Goal: Task Accomplishment & Management: Complete application form

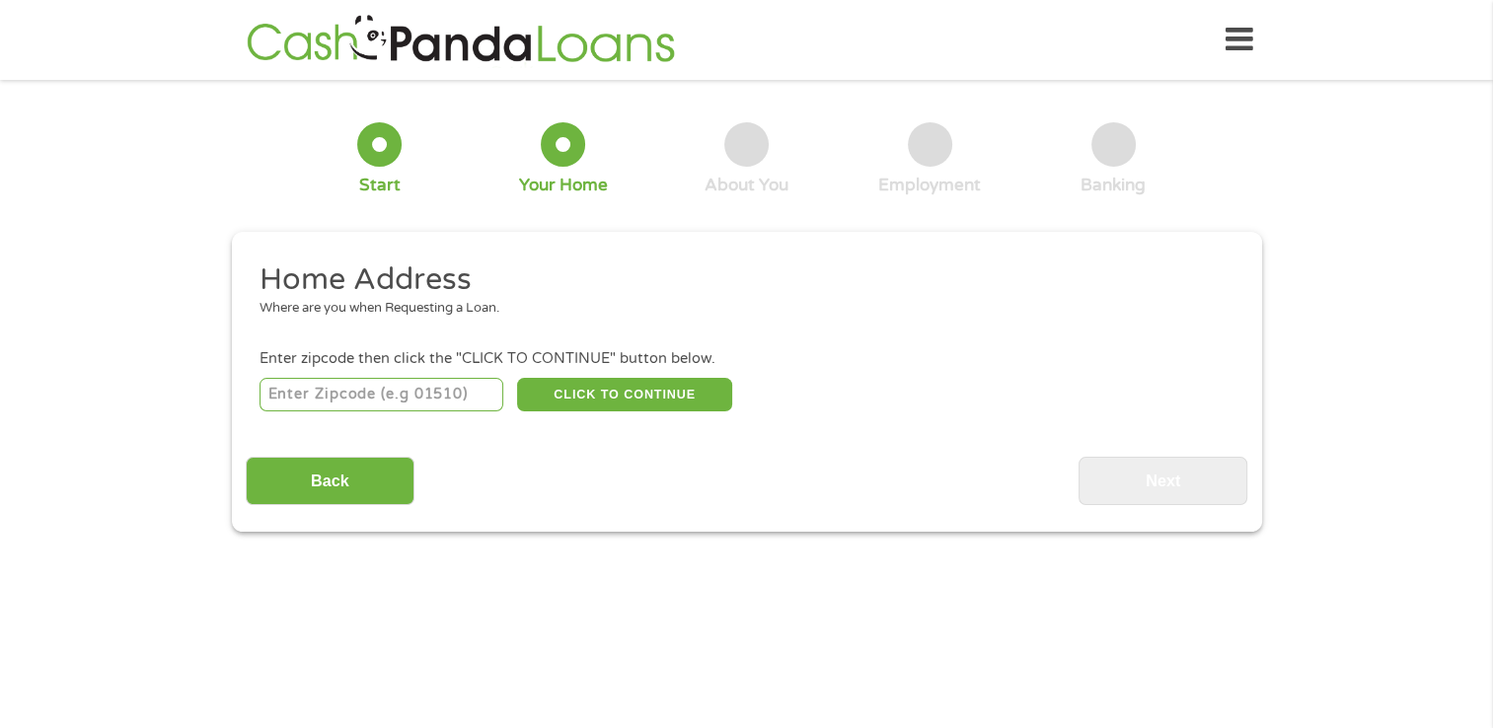
click at [287, 393] on input "number" at bounding box center [382, 395] width 244 height 34
type input "30253"
click at [620, 397] on button "CLICK TO CONTINUE" at bounding box center [624, 395] width 215 height 34
type input "30253"
type input "[PERSON_NAME]"
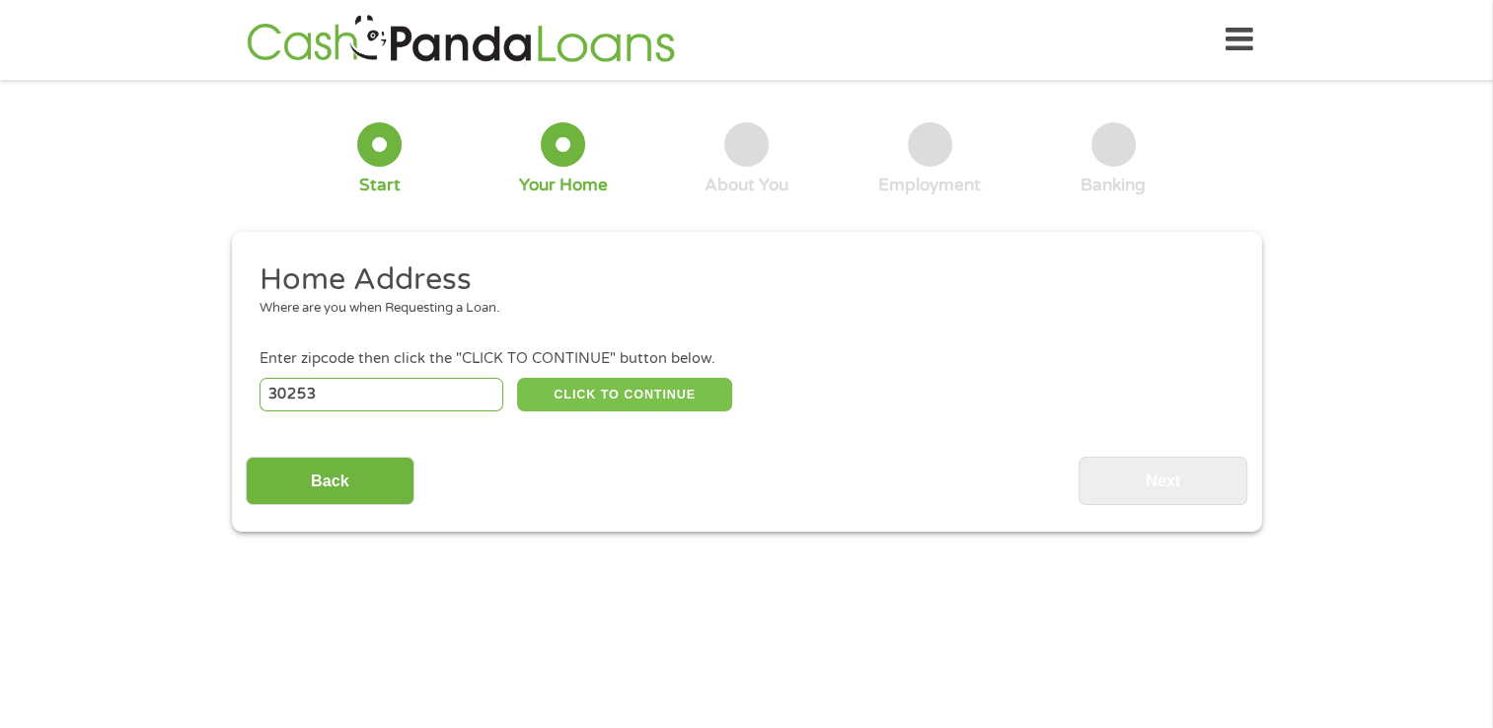
select select "[US_STATE]"
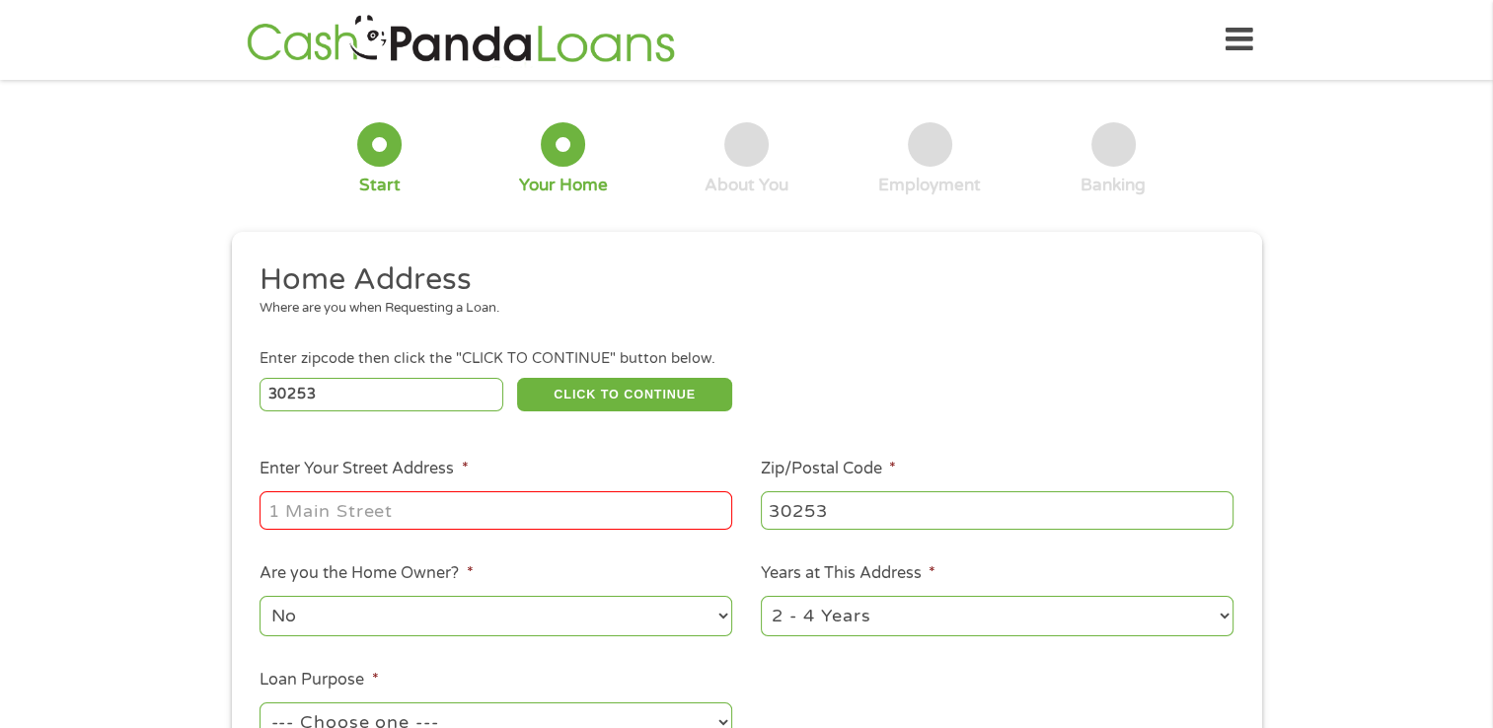
click at [304, 517] on input "Enter Your Street Address *" at bounding box center [496, 509] width 473 height 37
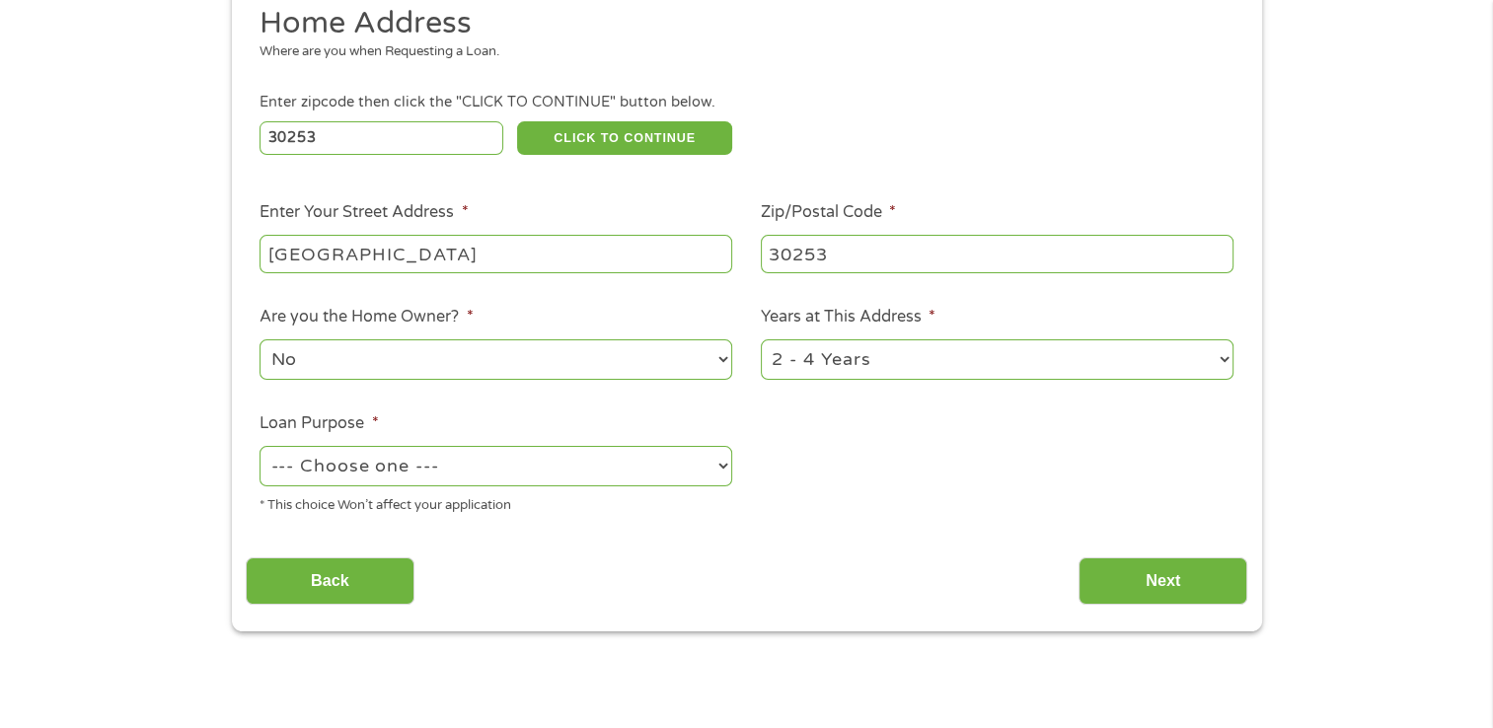
scroll to position [262, 0]
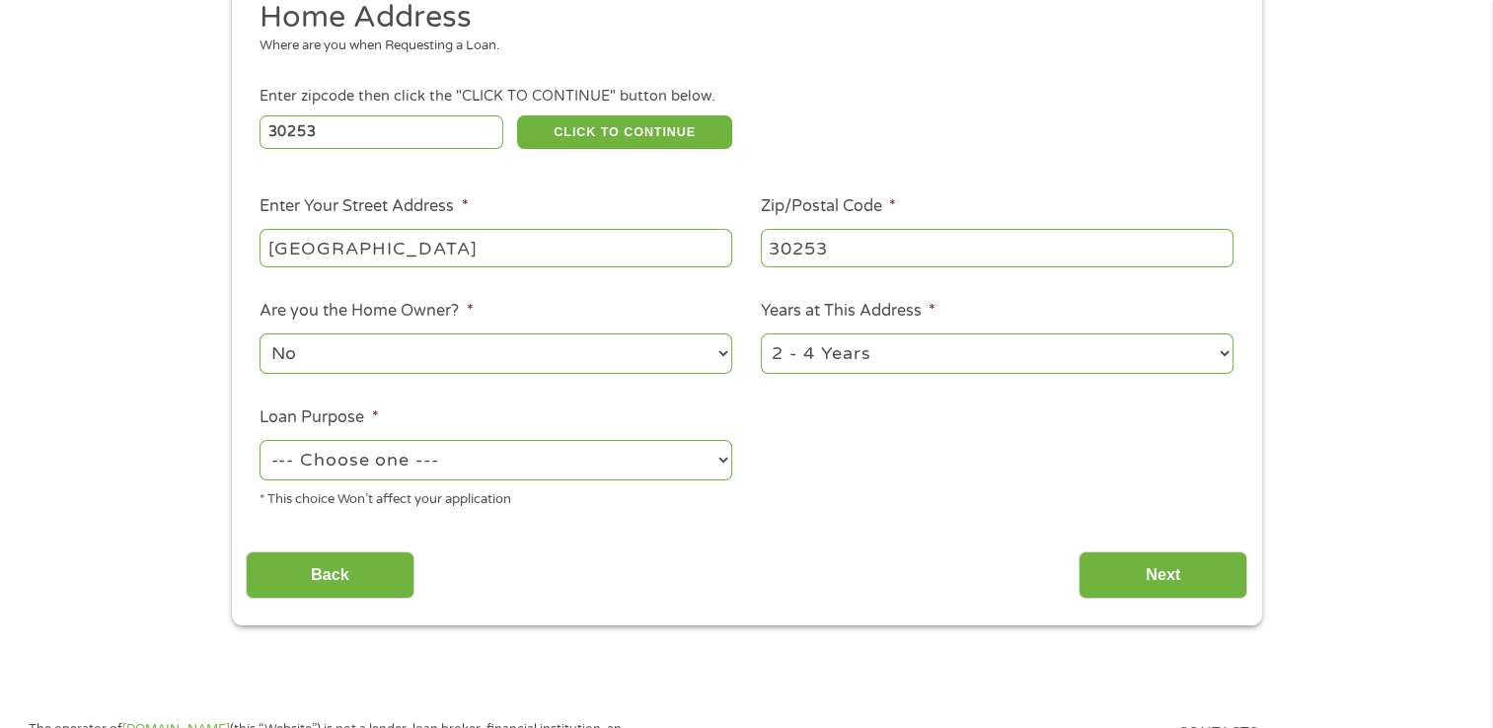
type input "[GEOGRAPHIC_DATA]"
click at [1220, 353] on select "1 Year or less 1 - 2 Years 2 - 4 Years Over 4 Years" at bounding box center [997, 354] width 473 height 40
select select "60months"
click at [761, 335] on select "1 Year or less 1 - 2 Years 2 - 4 Years Over 4 Years" at bounding box center [997, 354] width 473 height 40
click at [724, 353] on select "No Yes" at bounding box center [496, 354] width 473 height 40
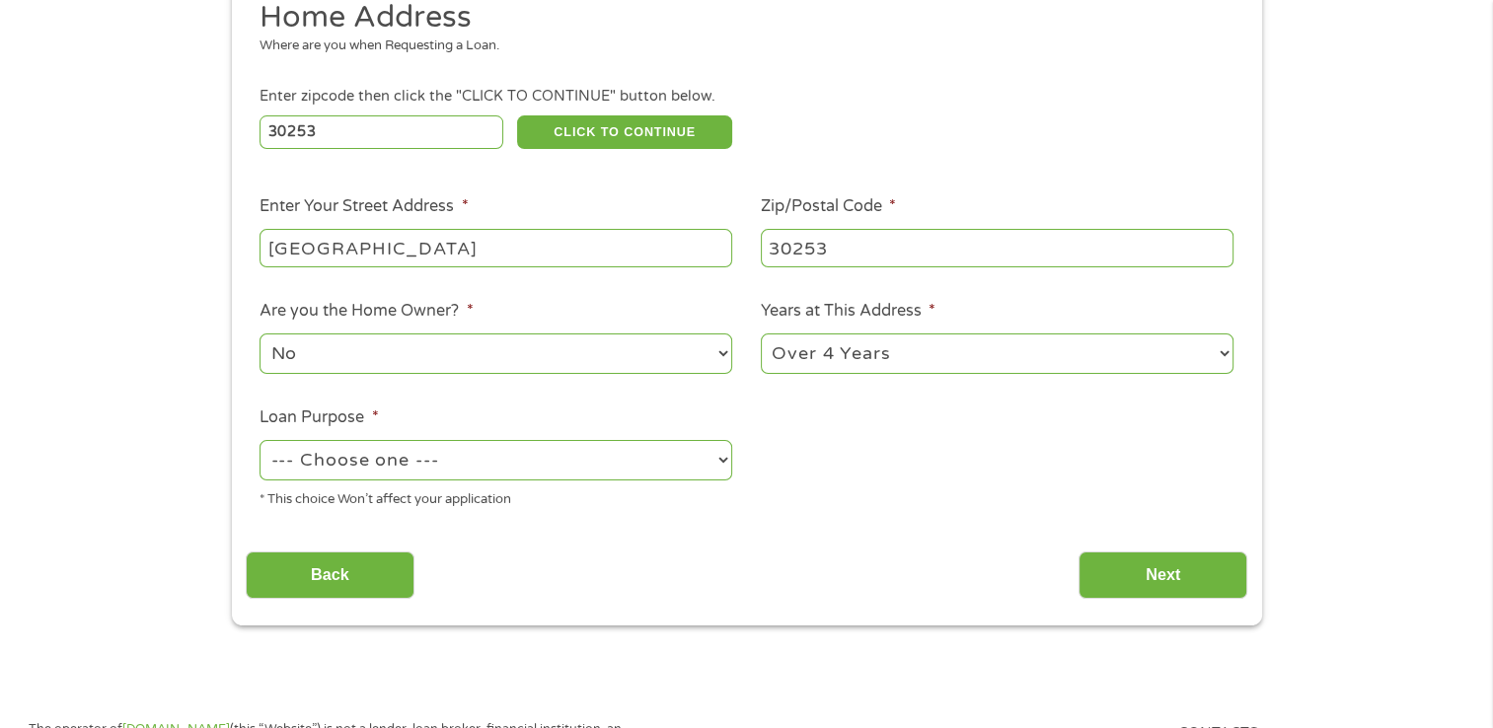
select select "yes"
click at [260, 335] on select "No Yes" at bounding box center [496, 354] width 473 height 40
click at [722, 462] on select "--- Choose one --- Pay Bills Debt Consolidation Home Improvement Major Purchase…" at bounding box center [496, 460] width 473 height 40
select select "paybills"
click at [260, 442] on select "--- Choose one --- Pay Bills Debt Consolidation Home Improvement Major Purchase…" at bounding box center [496, 460] width 473 height 40
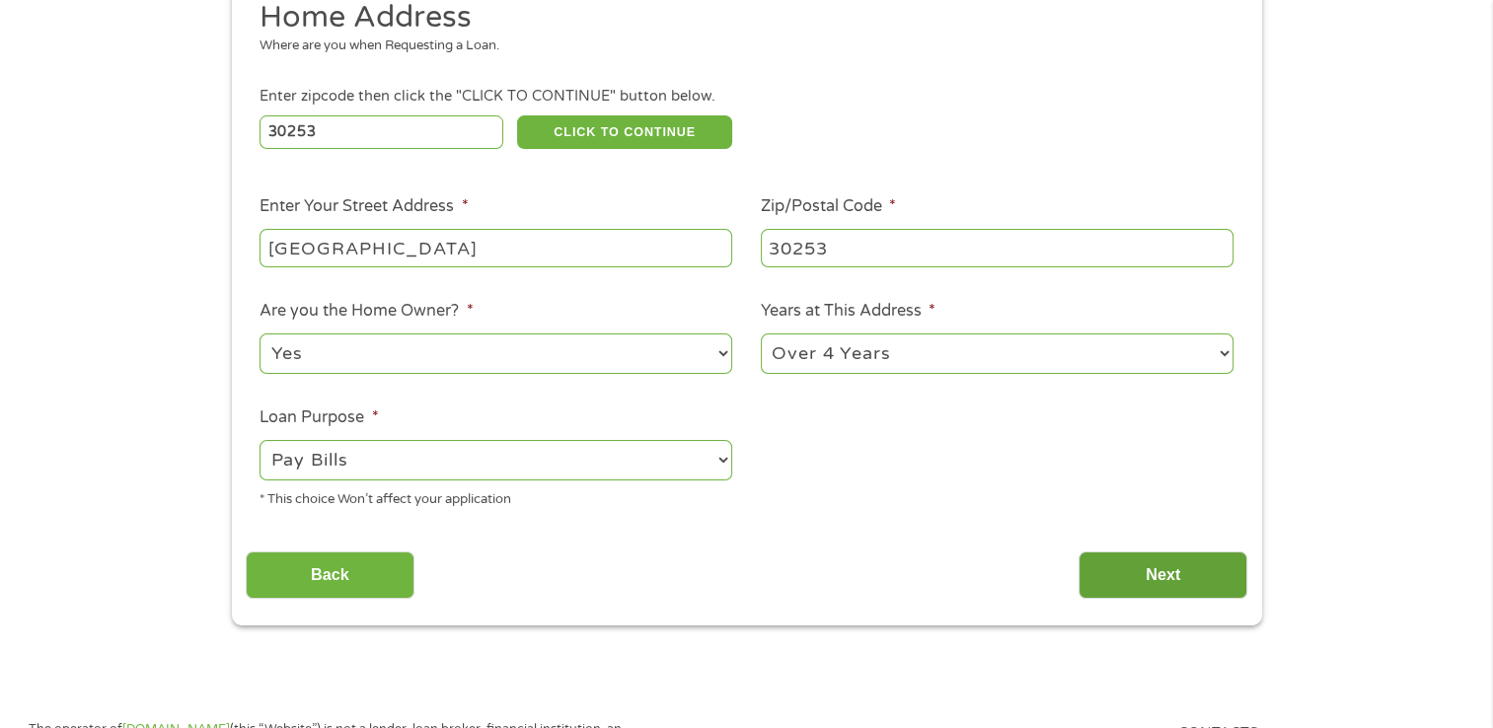
click at [1170, 577] on input "Next" at bounding box center [1162, 576] width 169 height 48
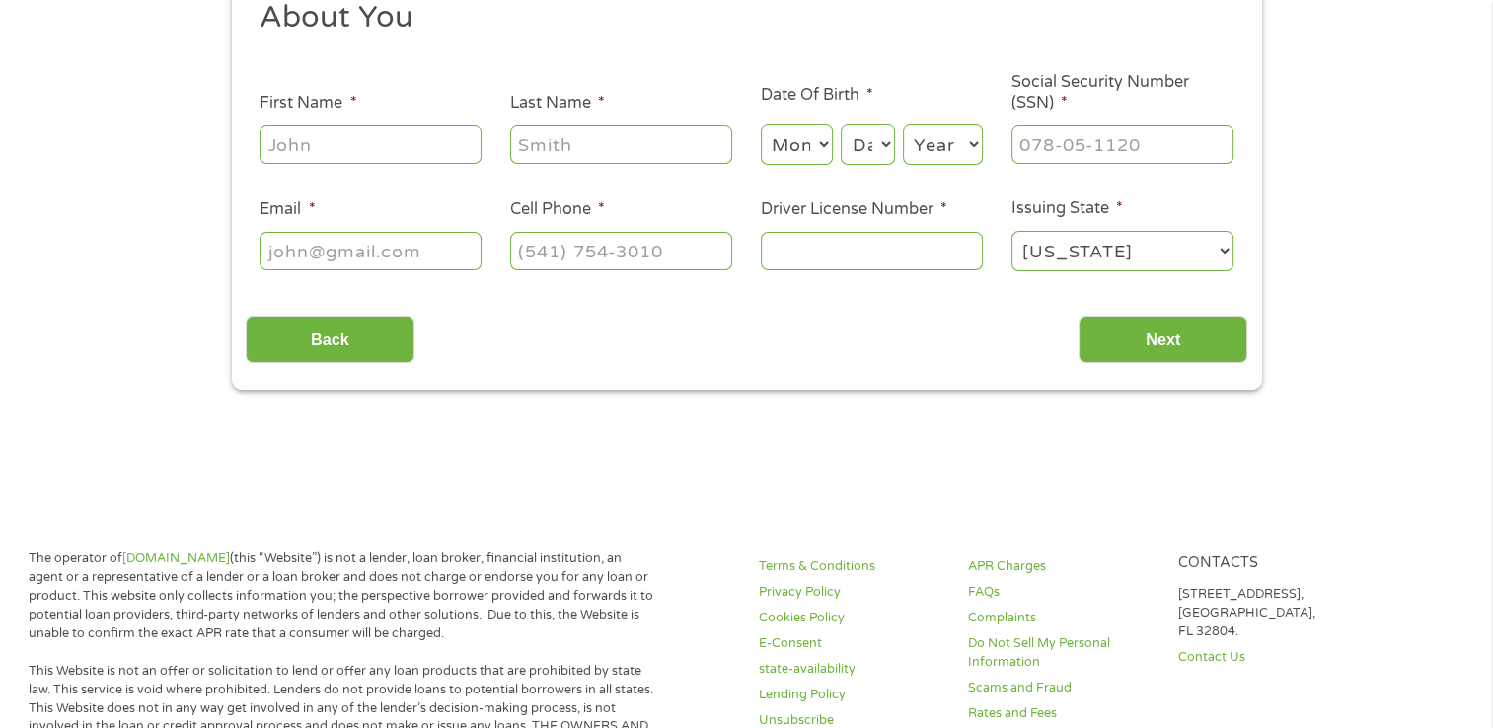
scroll to position [0, 0]
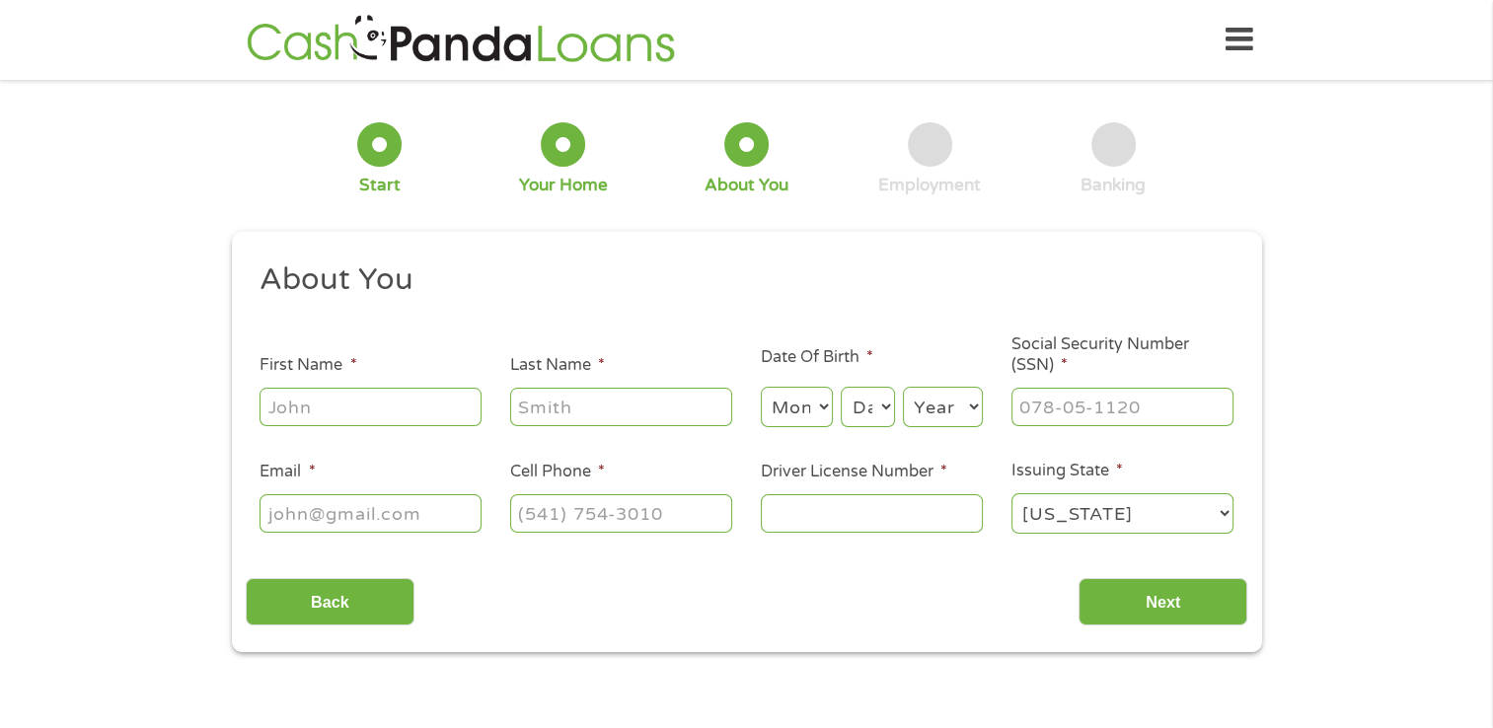
click at [300, 408] on input "First Name *" at bounding box center [371, 406] width 222 height 37
type input "[PERSON_NAME]"
click at [525, 411] on input "Last Name *" at bounding box center [621, 406] width 222 height 37
type input "west"
click at [789, 408] on select "Month 1 2 3 4 5 6 7 8 9 10 11 12" at bounding box center [797, 407] width 72 height 40
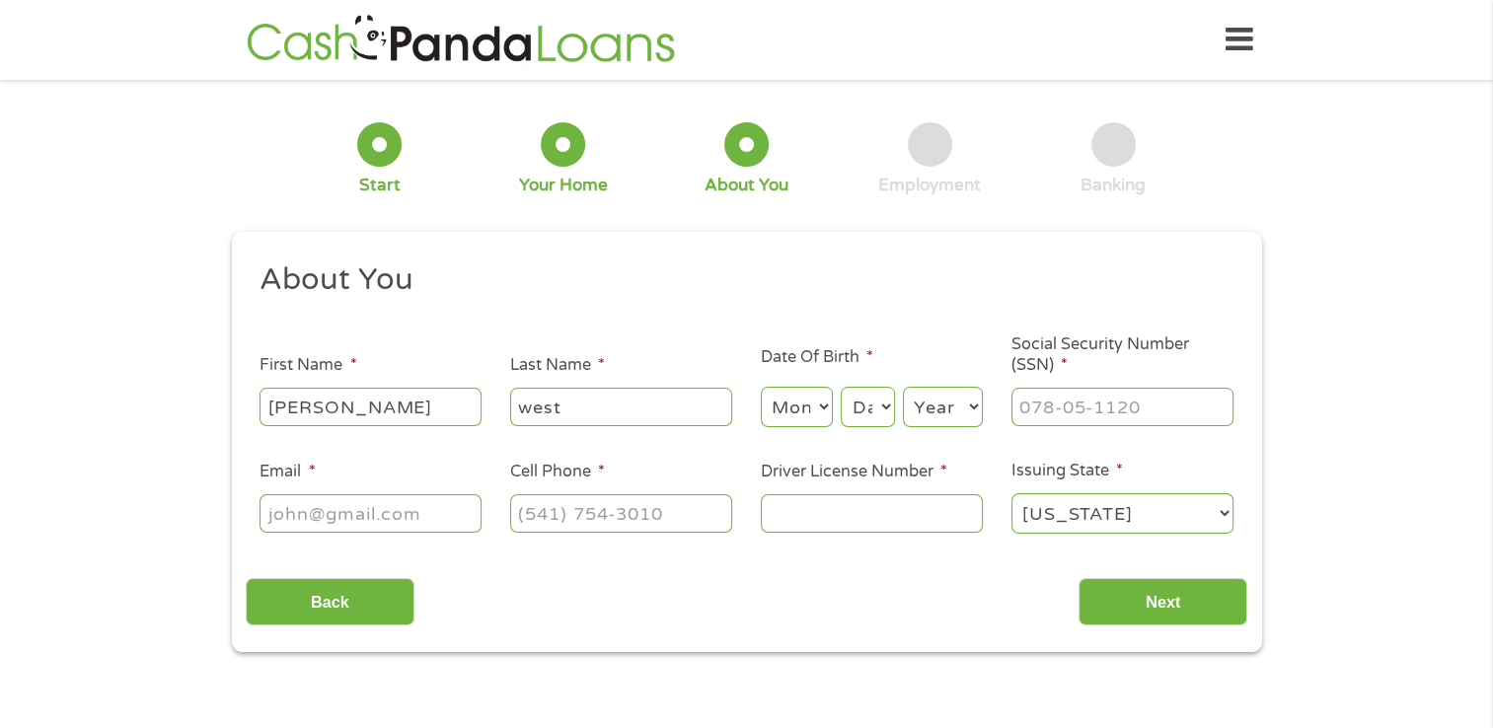
select select "11"
click at [761, 388] on select "Month 1 2 3 4 5 6 7 8 9 10 11 12" at bounding box center [797, 407] width 72 height 40
click at [886, 408] on select "Day 1 2 3 4 5 6 7 8 9 10 11 12 13 14 15 16 17 18 19 20 21 22 23 24 25 26 27 28 …" at bounding box center [867, 407] width 53 height 40
select select "23"
click at [841, 388] on select "Day 1 2 3 4 5 6 7 8 9 10 11 12 13 14 15 16 17 18 19 20 21 22 23 24 25 26 27 28 …" at bounding box center [867, 407] width 53 height 40
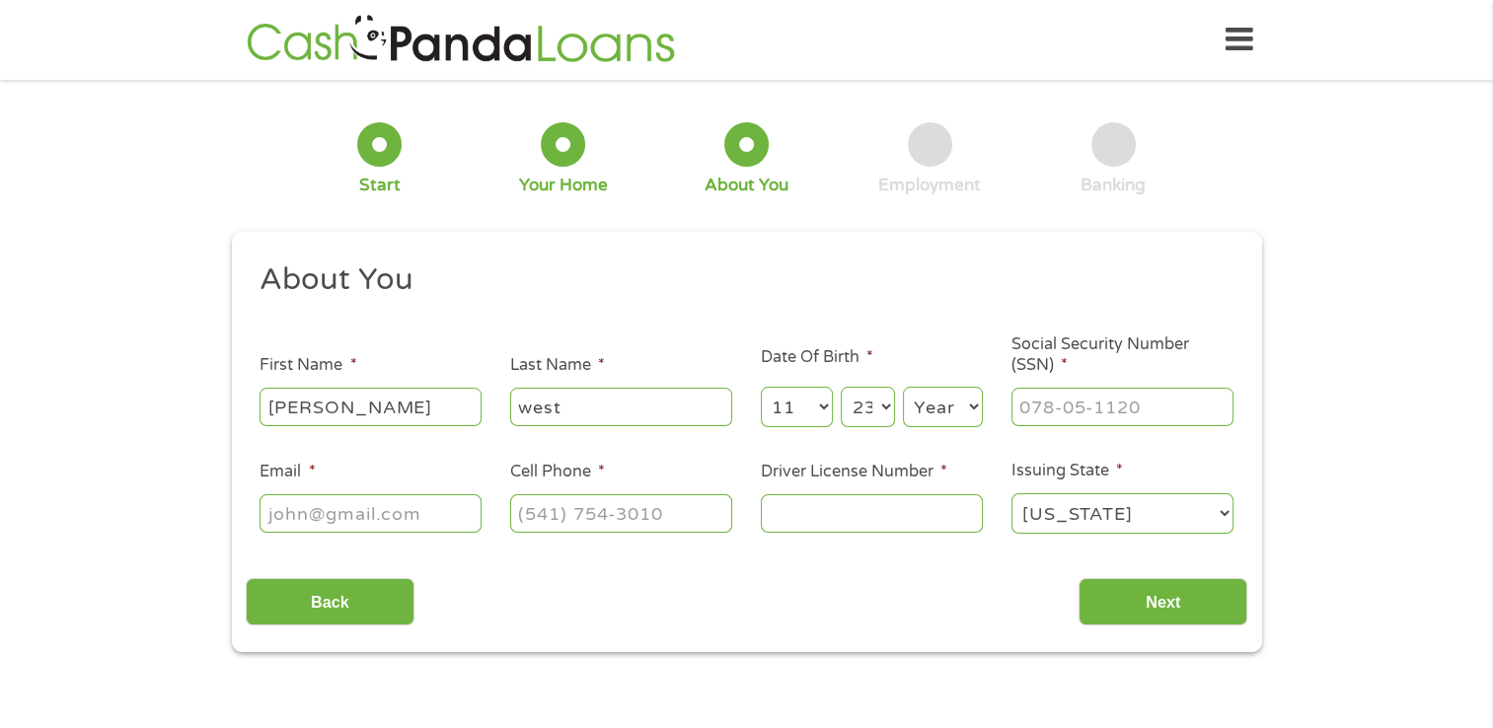
click at [967, 409] on select "Year [DATE] 2006 2005 2004 2003 2002 2001 2000 1999 1998 1997 1996 1995 1994 19…" at bounding box center [943, 407] width 80 height 40
select select "1949"
click at [903, 388] on select "Year [DATE] 2006 2005 2004 2003 2002 2001 2000 1999 1998 1997 1996 1995 1994 19…" at bounding box center [943, 407] width 80 height 40
click at [1022, 408] on input "___-__-____" at bounding box center [1122, 406] width 222 height 37
type input "419-74-5865"
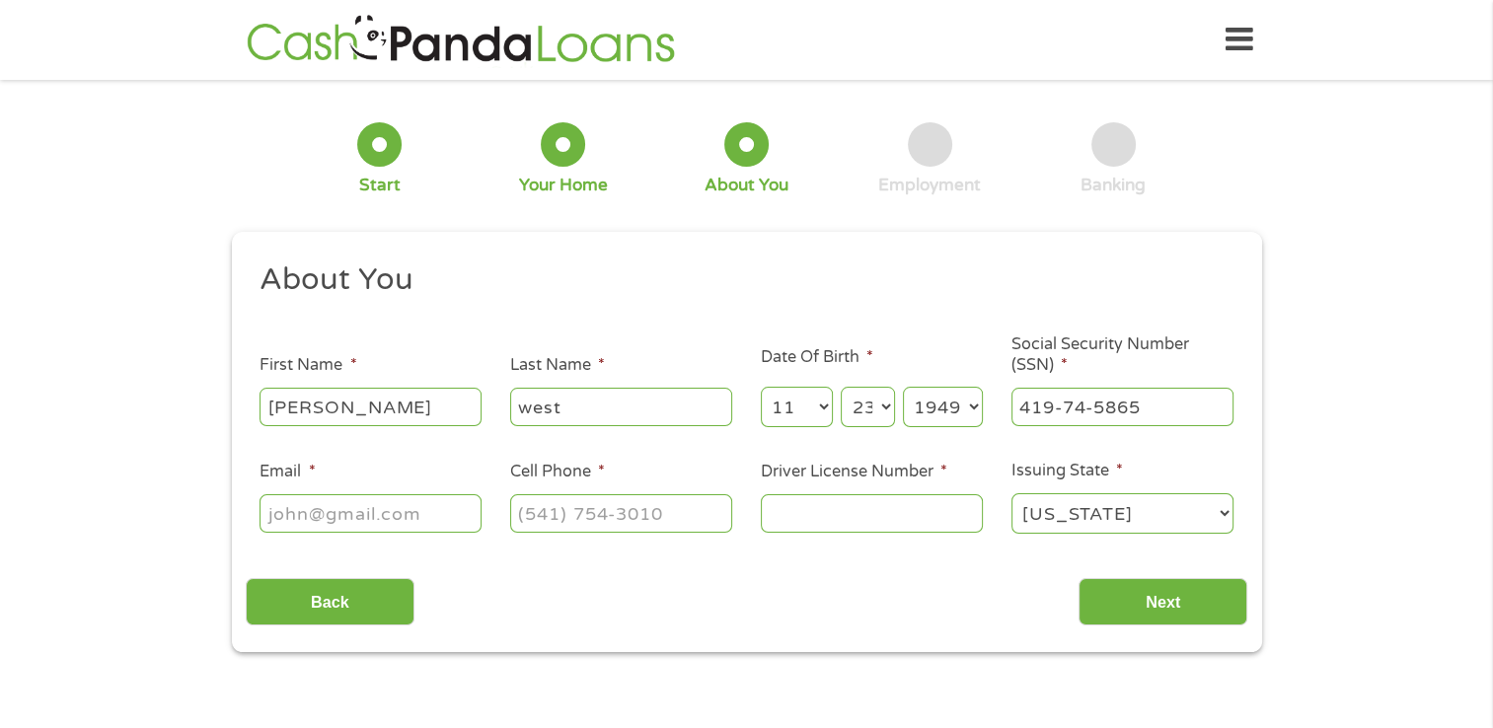
click at [283, 510] on input "Email *" at bounding box center [371, 512] width 222 height 37
type input "[EMAIL_ADDRESS][DOMAIN_NAME]"
click at [1166, 600] on input "Next" at bounding box center [1162, 602] width 169 height 48
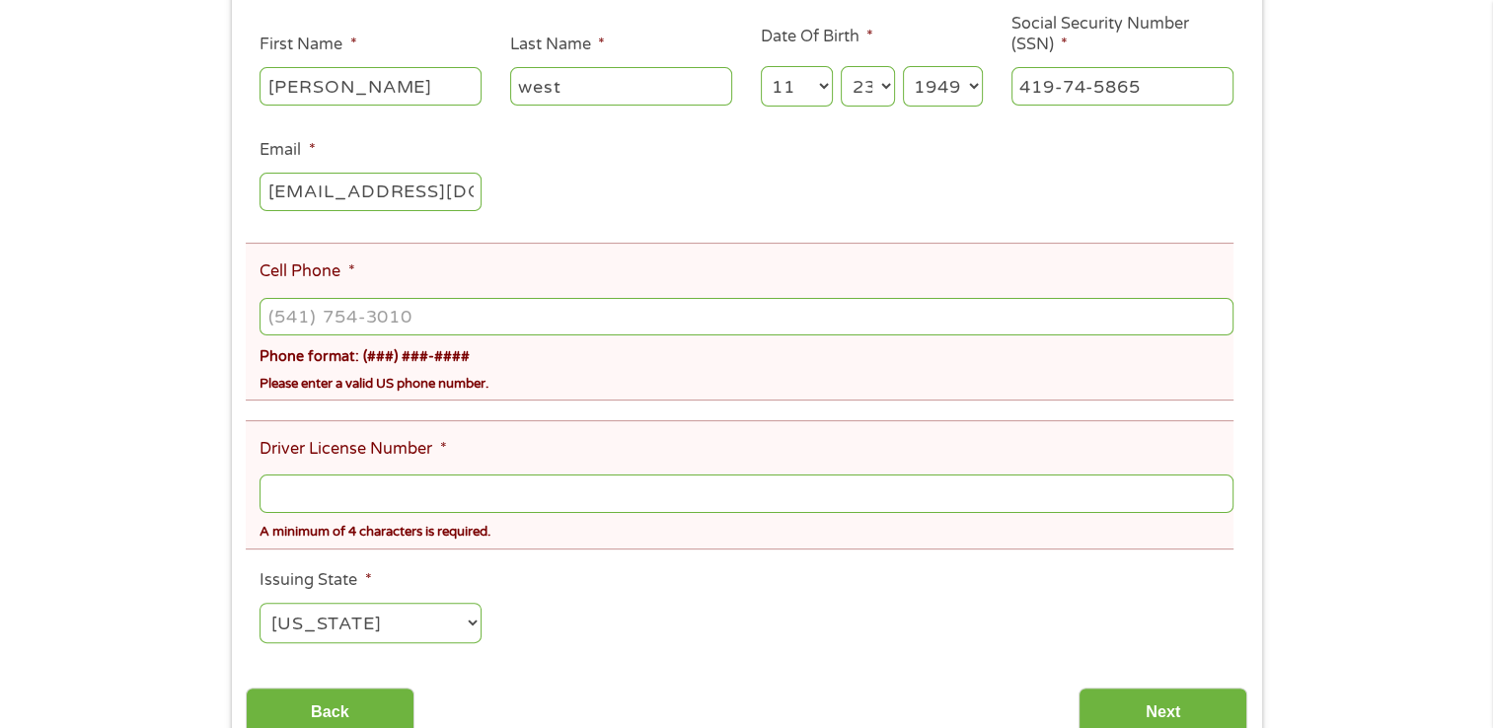
scroll to position [420, 0]
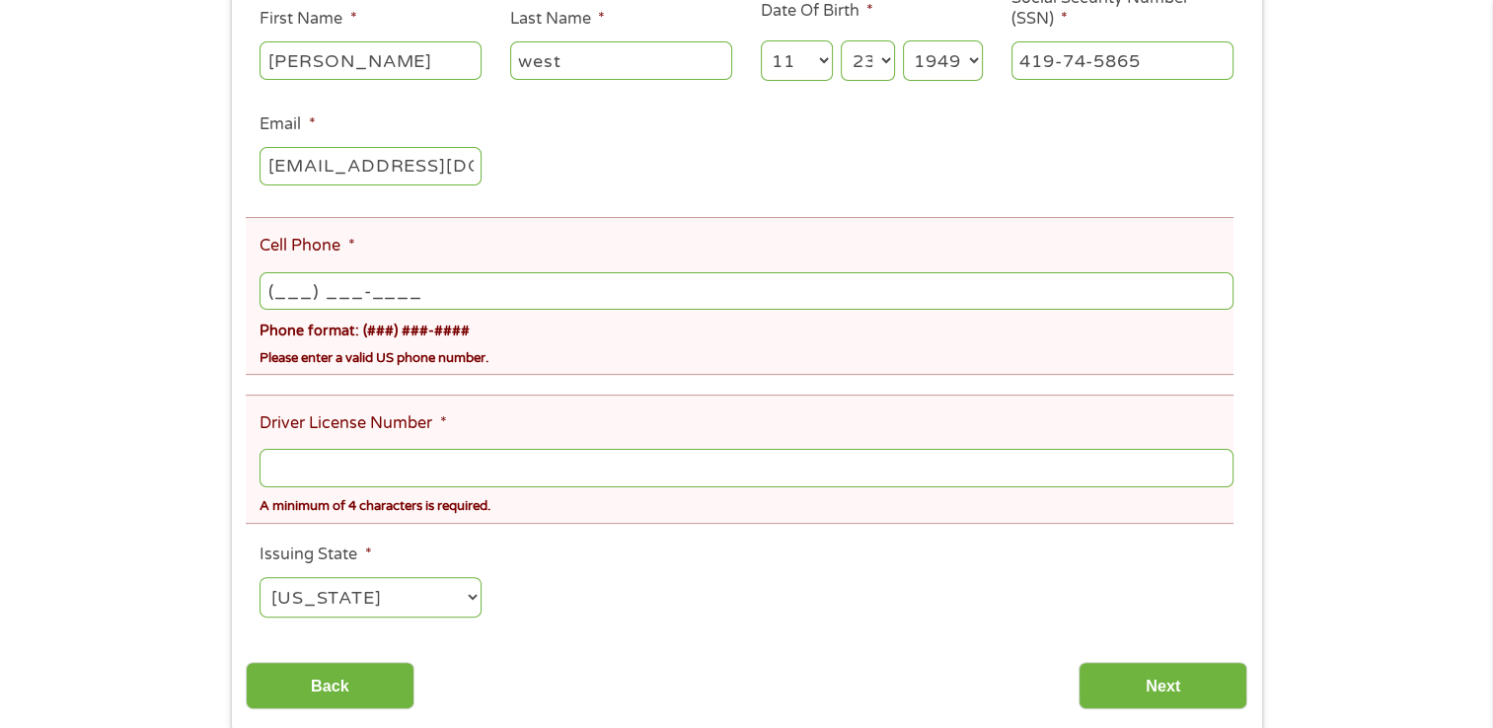
click at [272, 291] on input "(___) ___-____" at bounding box center [746, 290] width 973 height 37
type input "[PHONE_NUMBER]"
click at [300, 483] on input "Driver License Number *" at bounding box center [746, 467] width 973 height 37
type input "na"
click at [1164, 684] on input "Next" at bounding box center [1162, 686] width 169 height 48
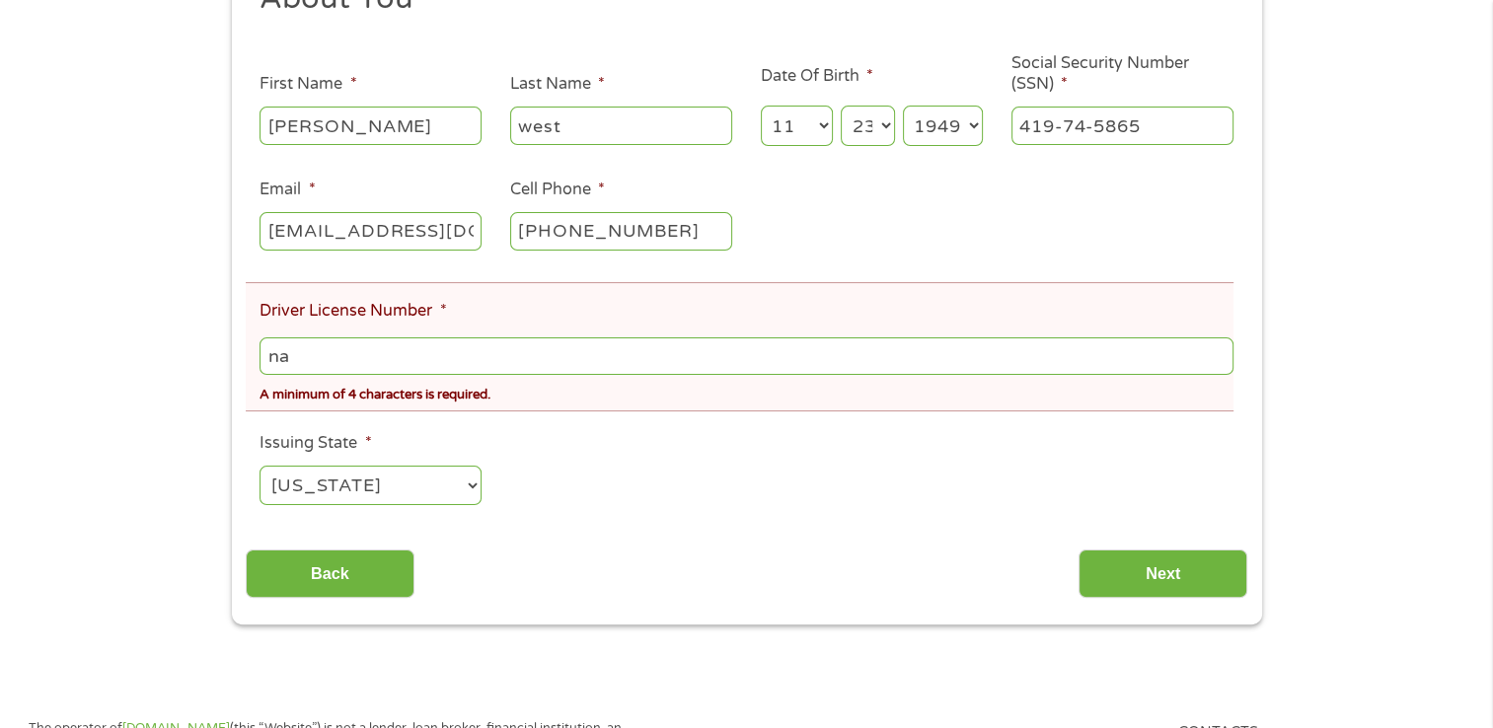
scroll to position [381, 0]
